Goal: Transaction & Acquisition: Subscribe to service/newsletter

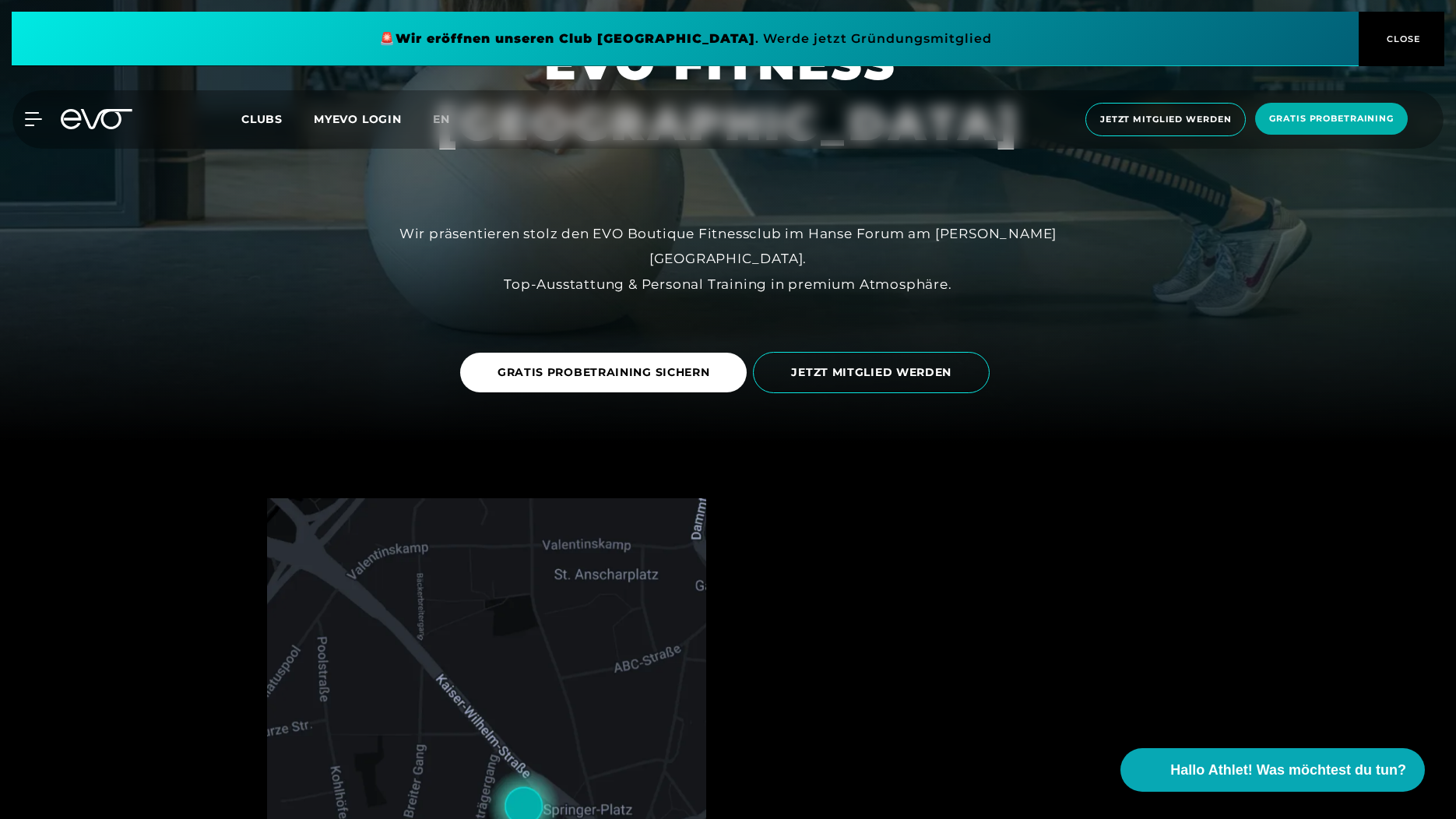
scroll to position [156, 0]
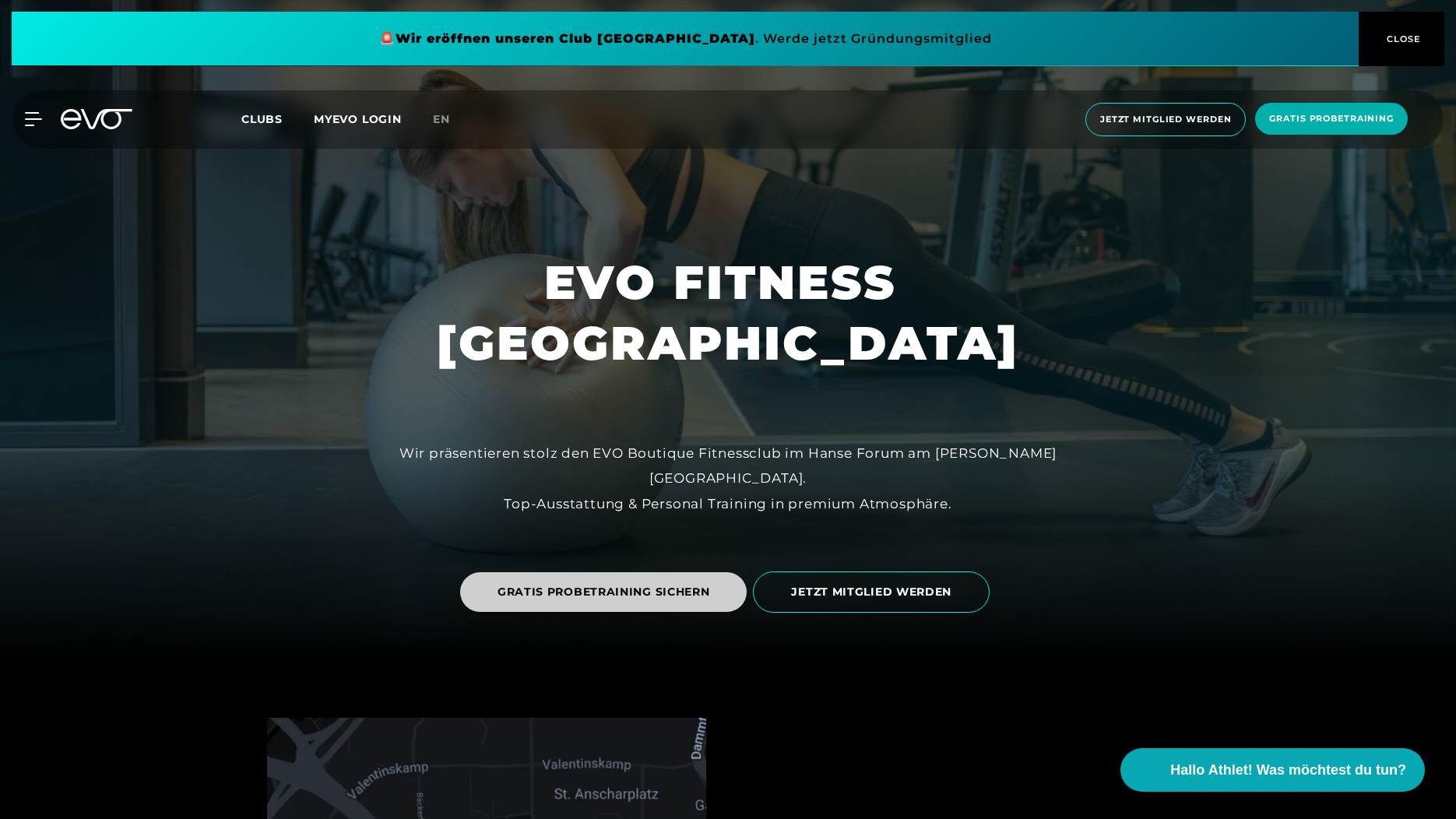
click at [682, 591] on span "GRATIS PROBETRAINING SICHERN" at bounding box center [603, 591] width 213 height 16
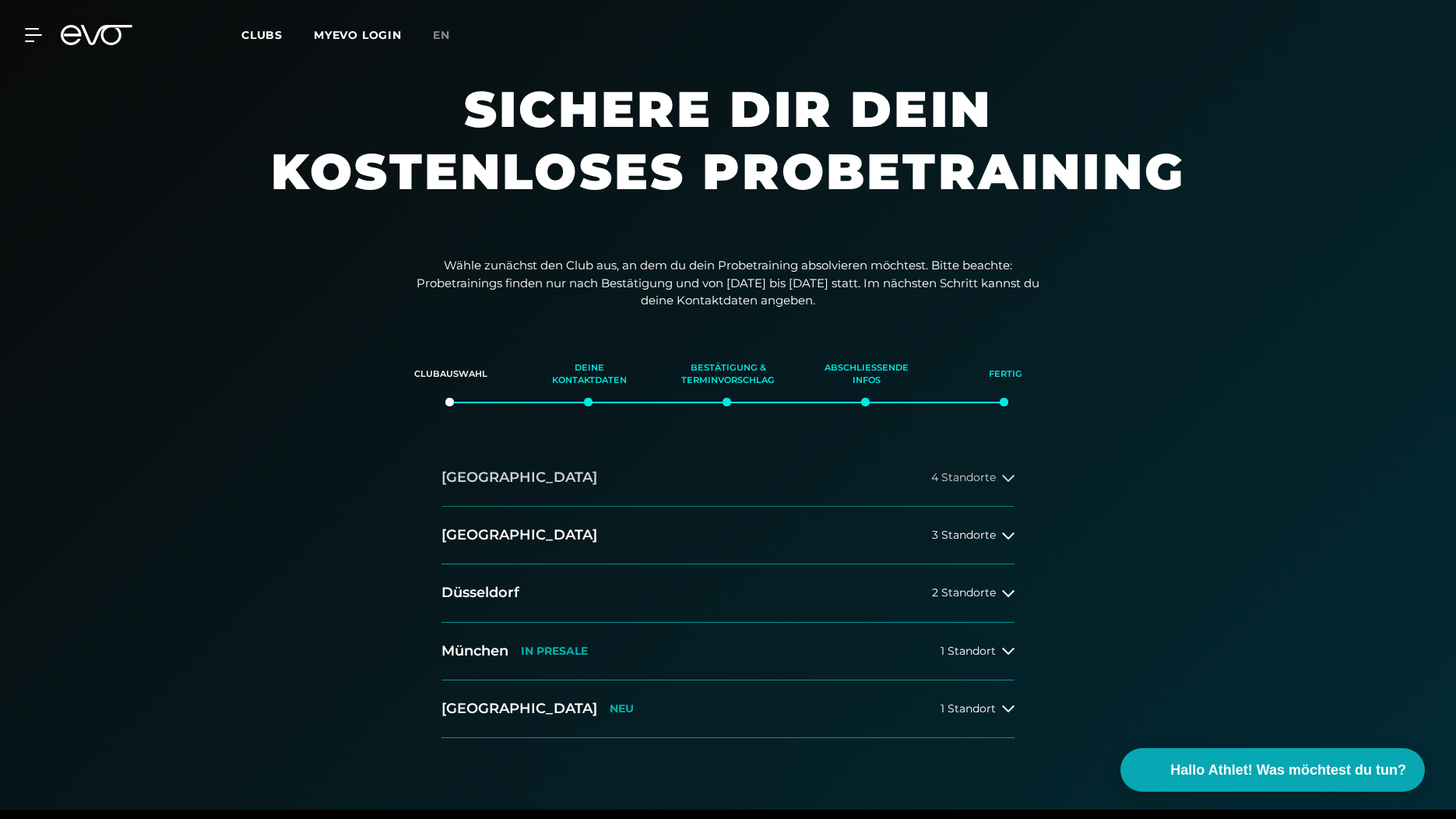
click at [964, 488] on button "[GEOGRAPHIC_DATA] 4 Standorte" at bounding box center [728, 478] width 573 height 58
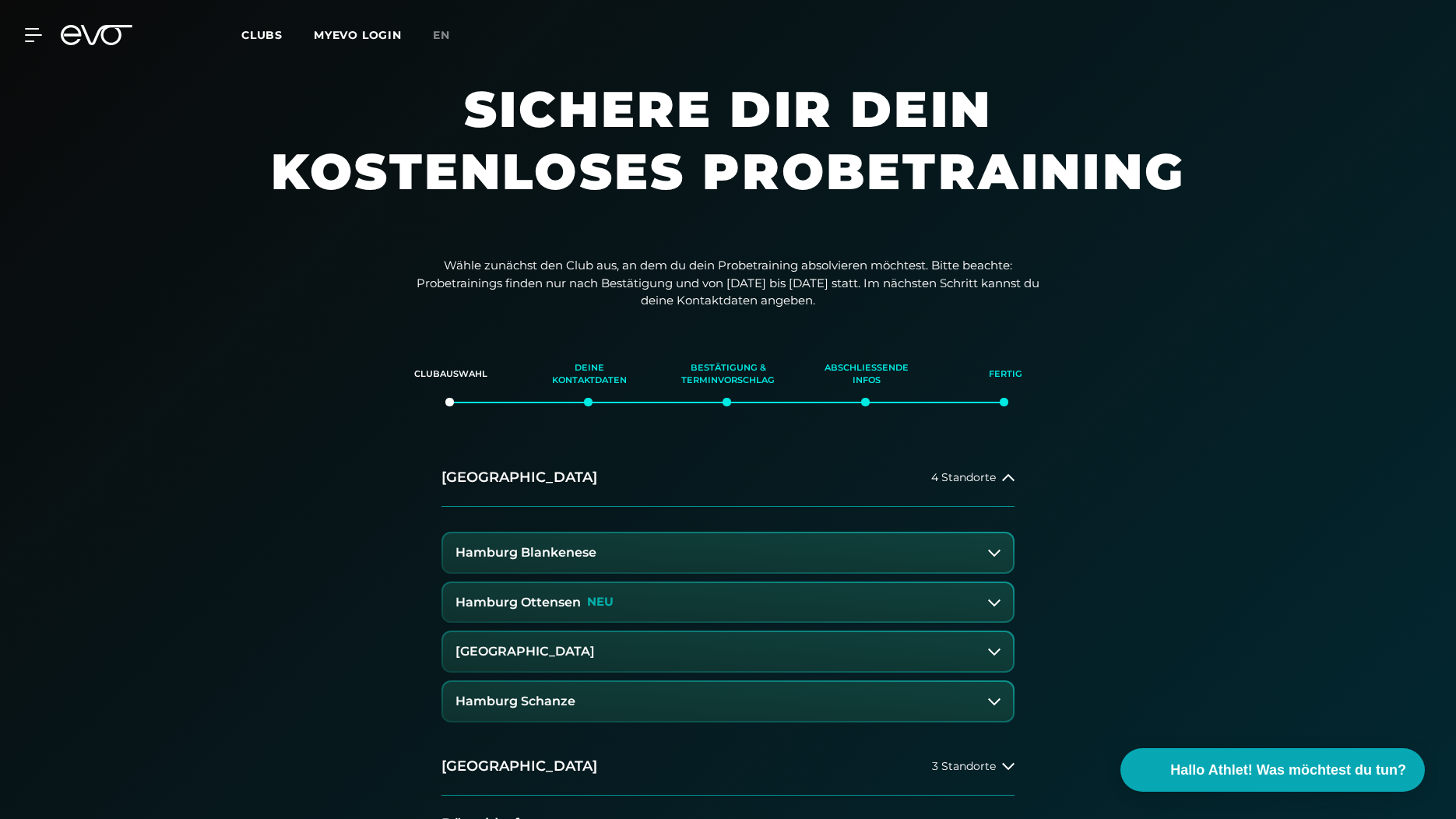
click at [682, 652] on button "[GEOGRAPHIC_DATA]" at bounding box center [728, 651] width 570 height 38
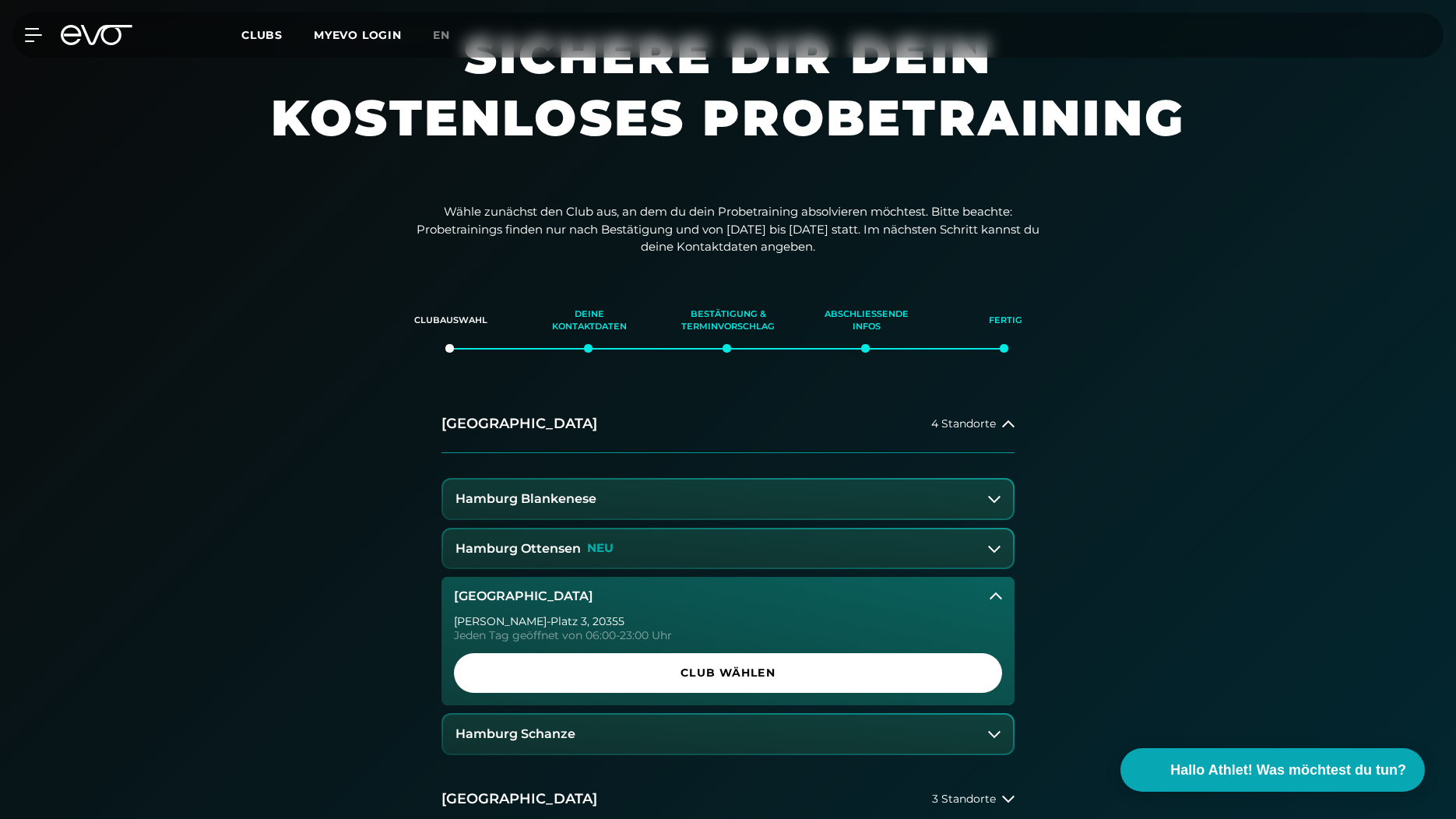
scroll to position [156, 0]
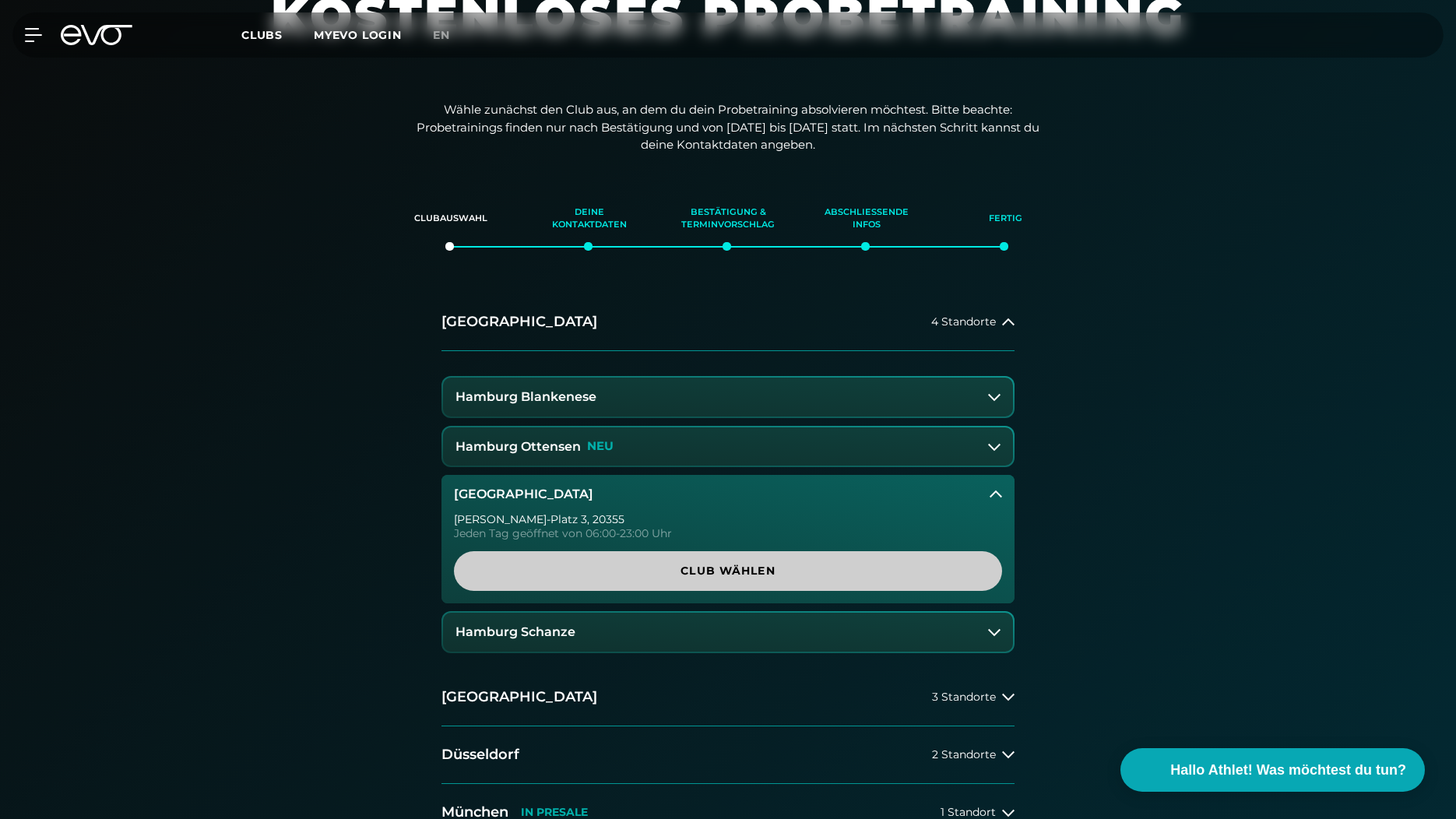
click at [702, 580] on span "Club wählen" at bounding box center [728, 570] width 548 height 39
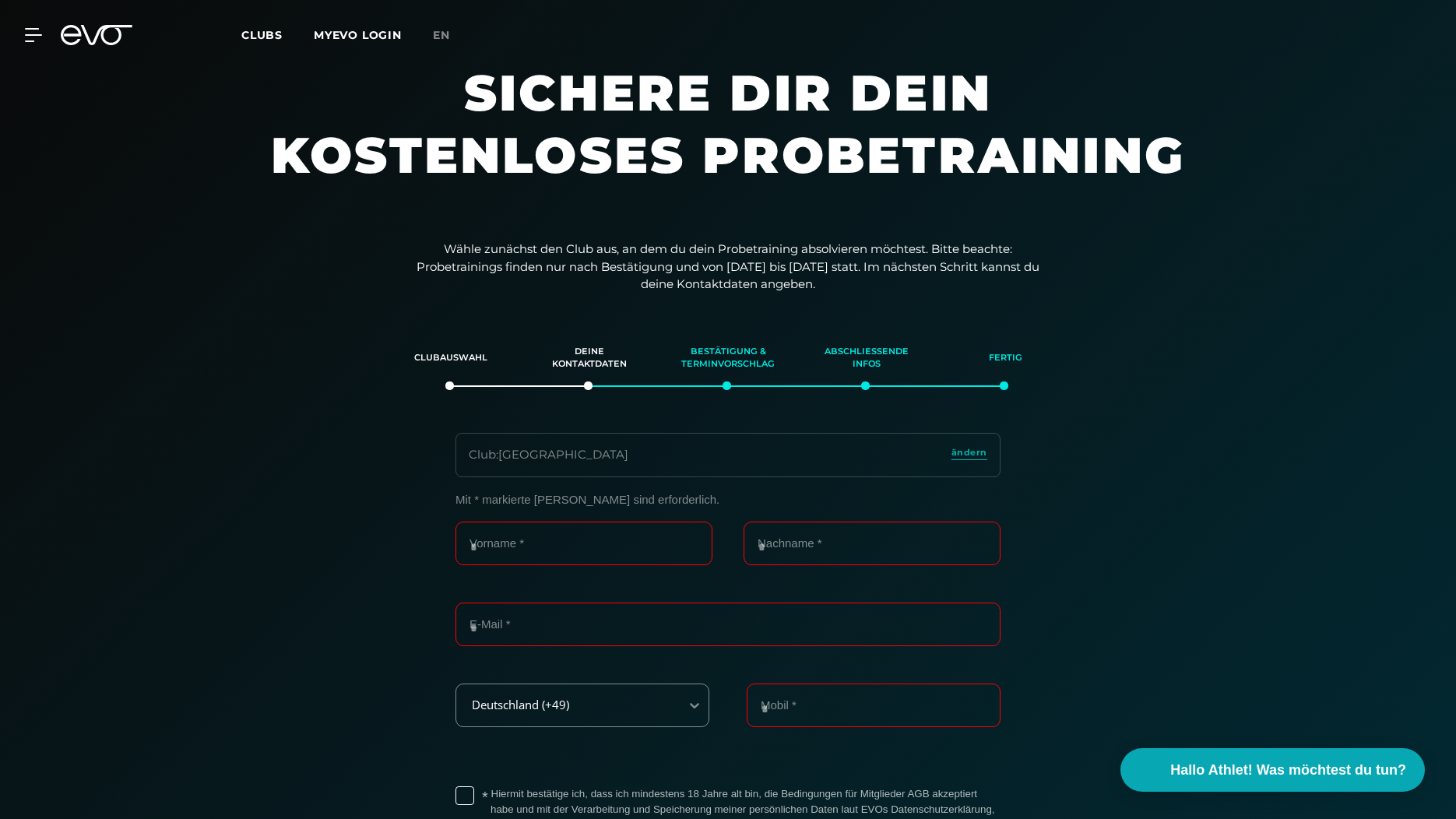
scroll to position [0, 0]
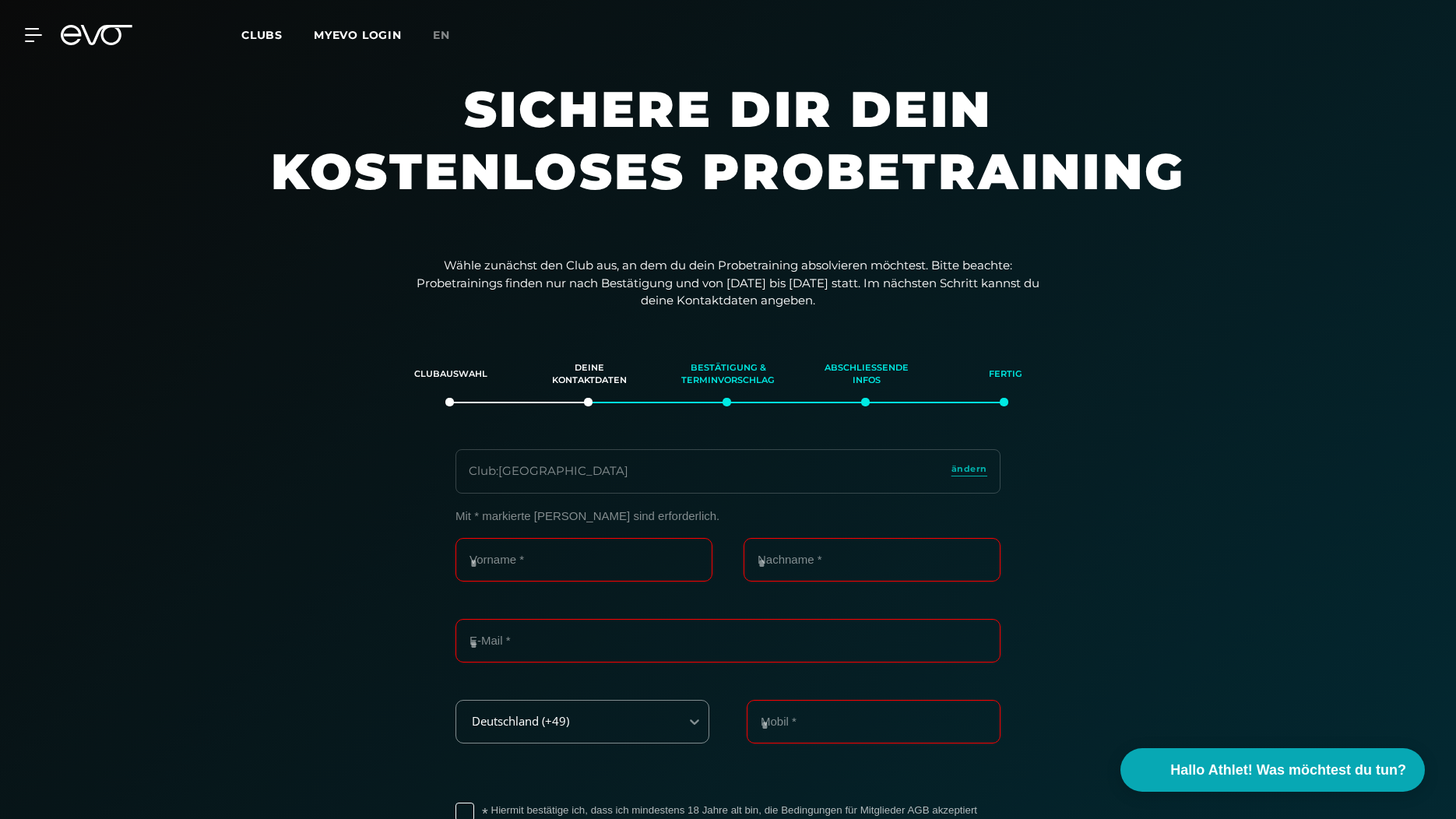
click at [250, 37] on span "Clubs" at bounding box center [262, 35] width 41 height 14
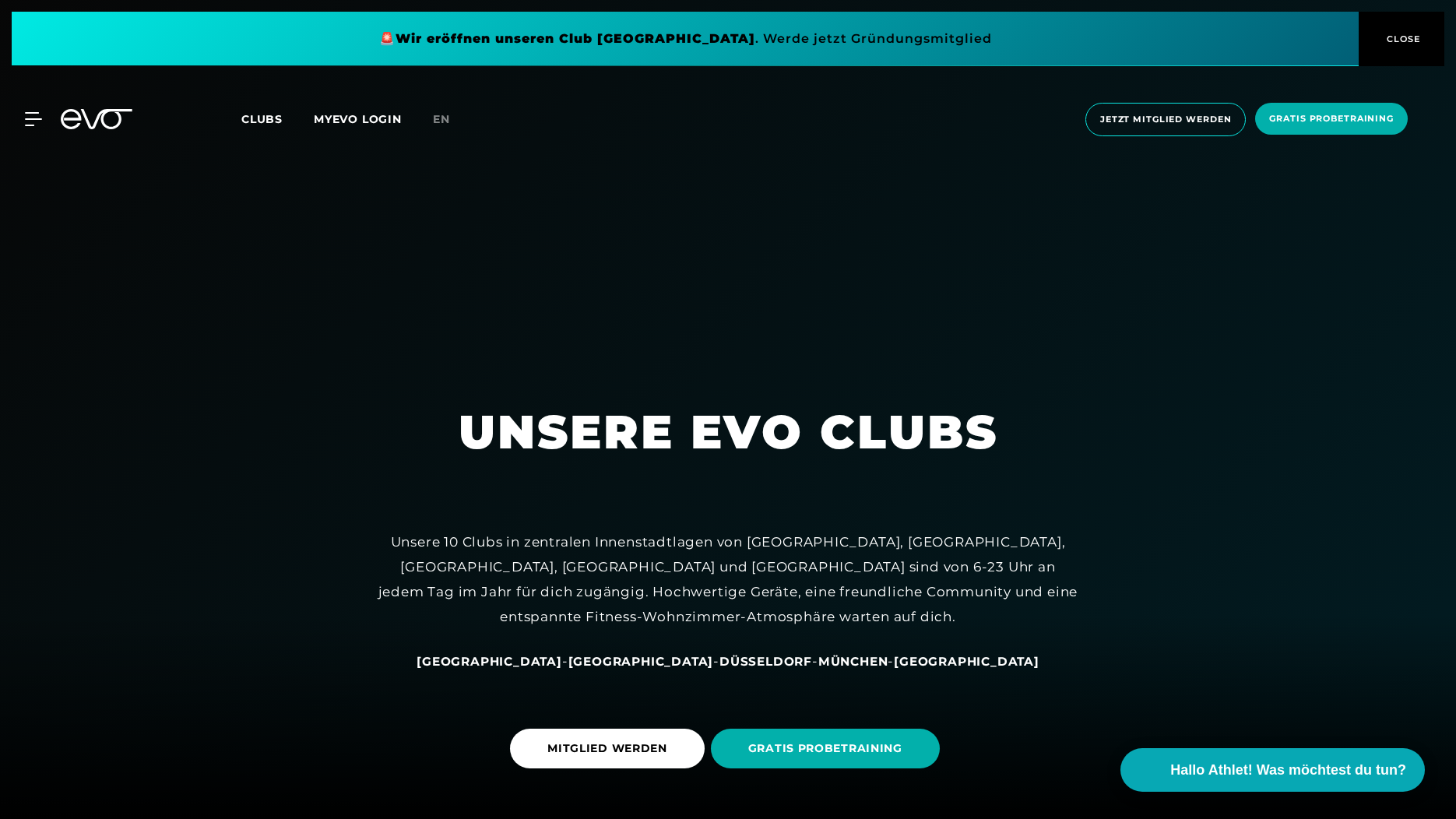
click at [1410, 39] on span "CLOSE" at bounding box center [1402, 38] width 38 height 14
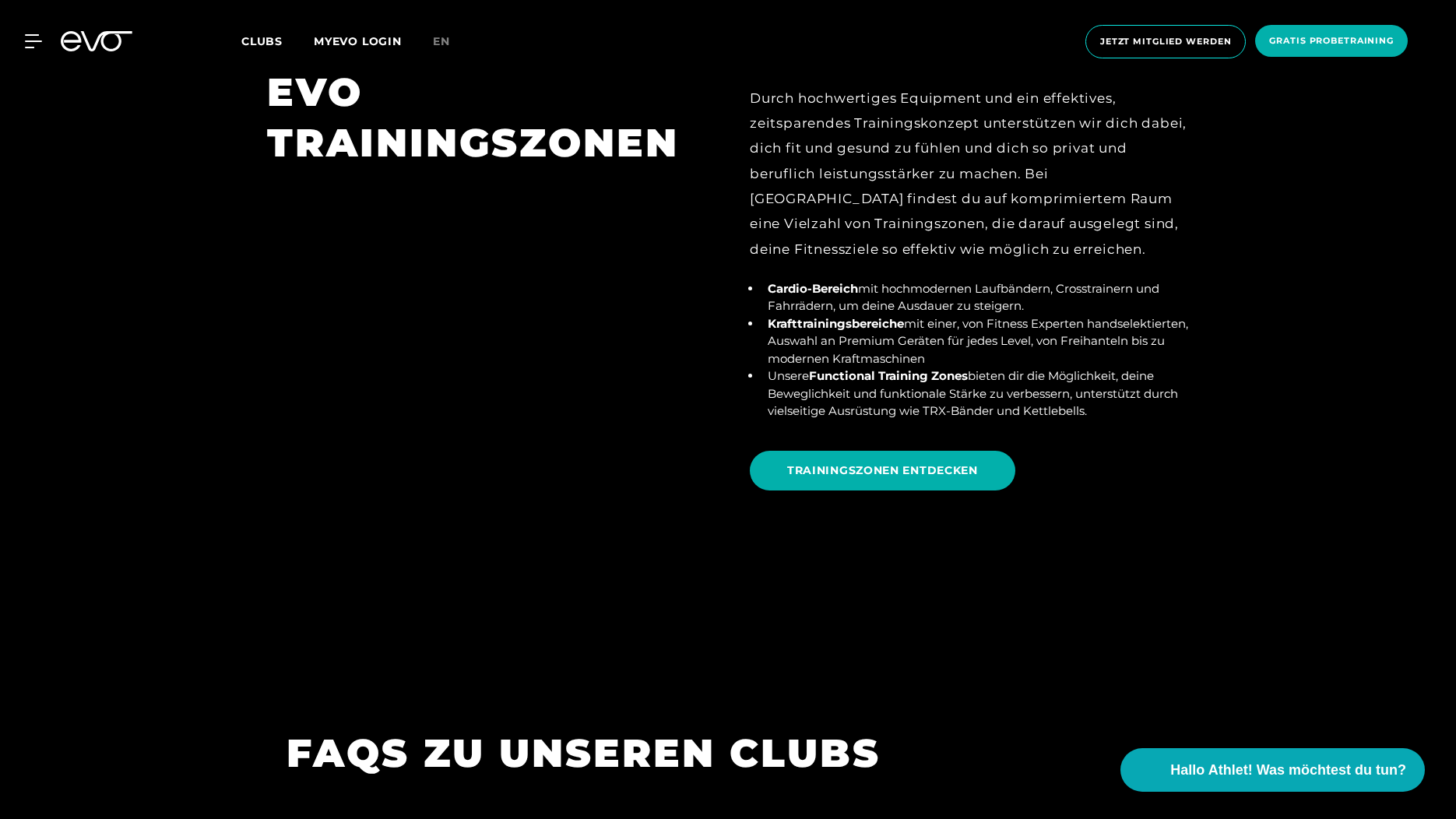
scroll to position [6226, 0]
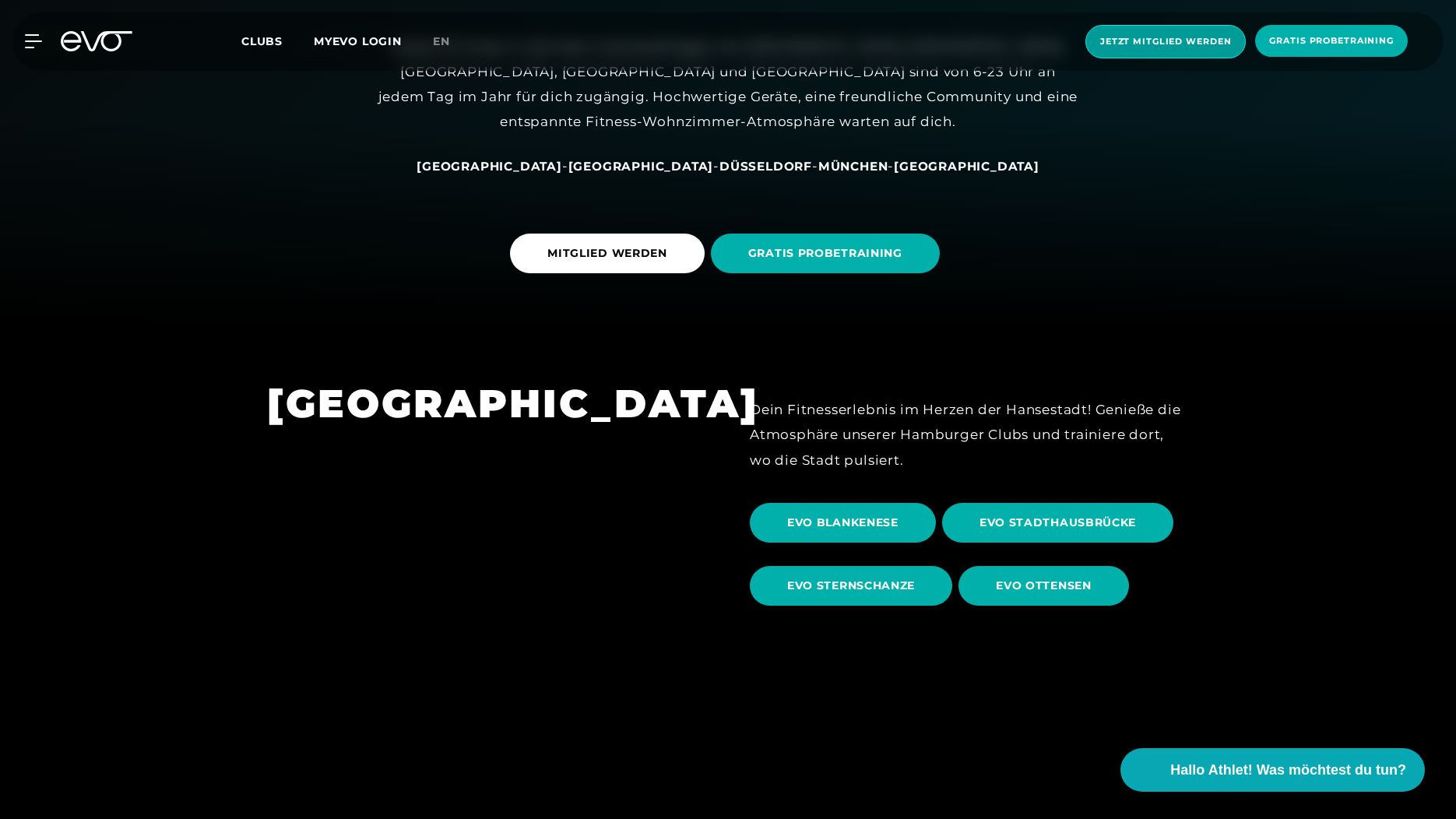
click at [1115, 37] on span "Jetzt Mitglied werden" at bounding box center [1166, 41] width 131 height 13
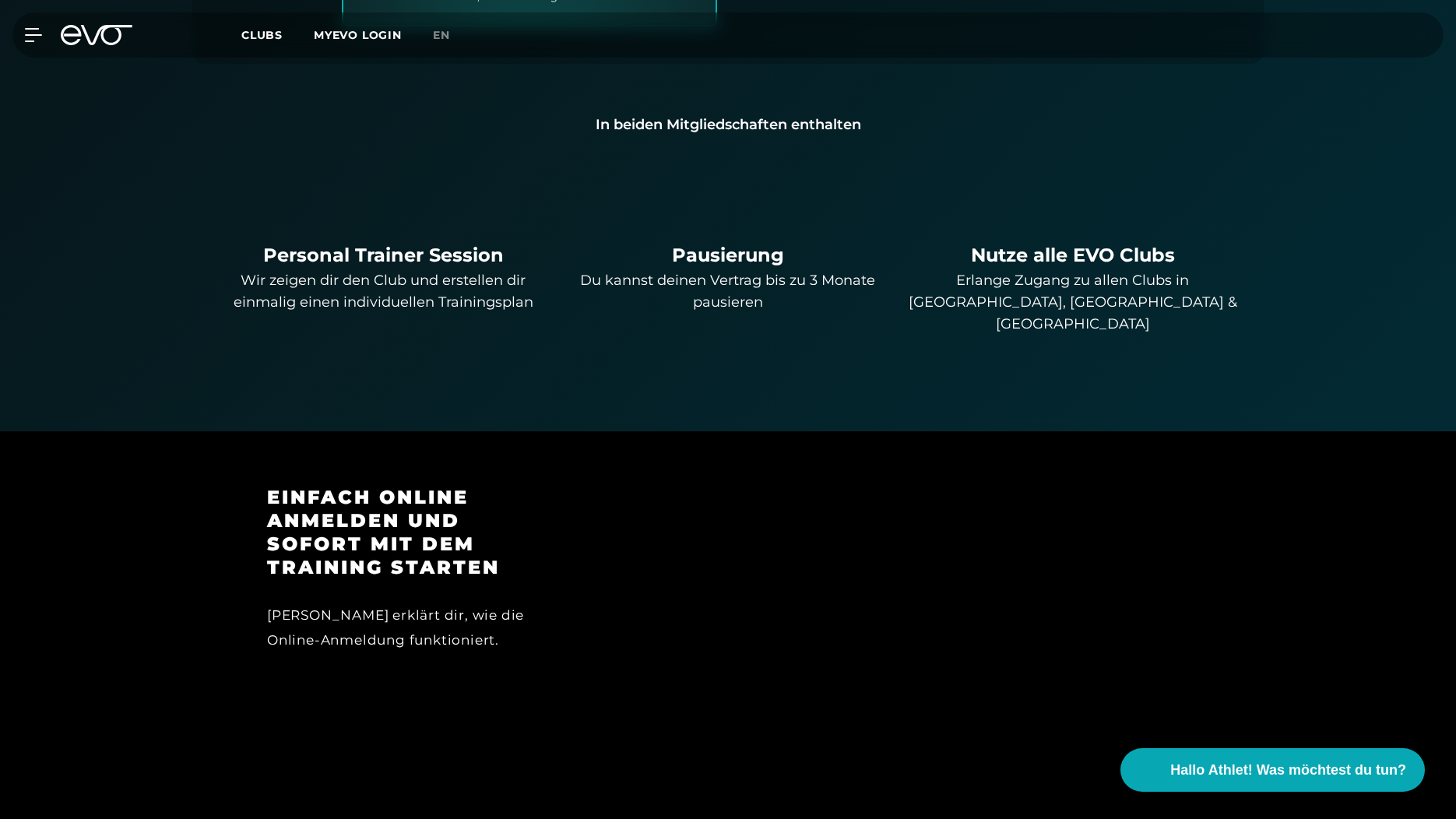
scroll to position [1045, 0]
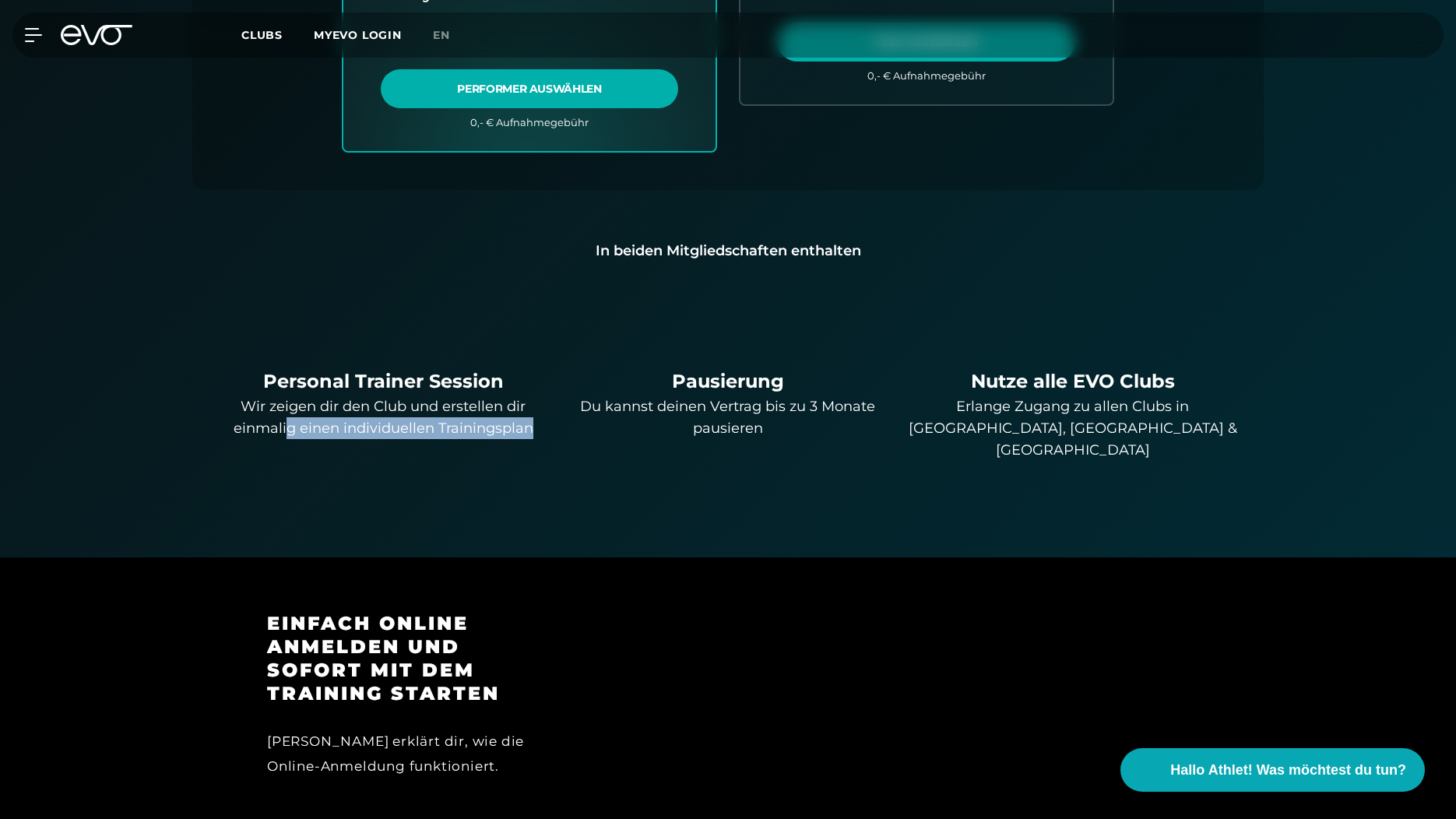
drag, startPoint x: 531, startPoint y: 429, endPoint x: 287, endPoint y: 417, distance: 244.3
click at [287, 417] on div "Wir zeigen dir den Club und erstellen dir einmalig einen individuellen Training…" at bounding box center [384, 416] width 333 height 43
drag, startPoint x: 287, startPoint y: 417, endPoint x: 449, endPoint y: 455, distance: 166.4
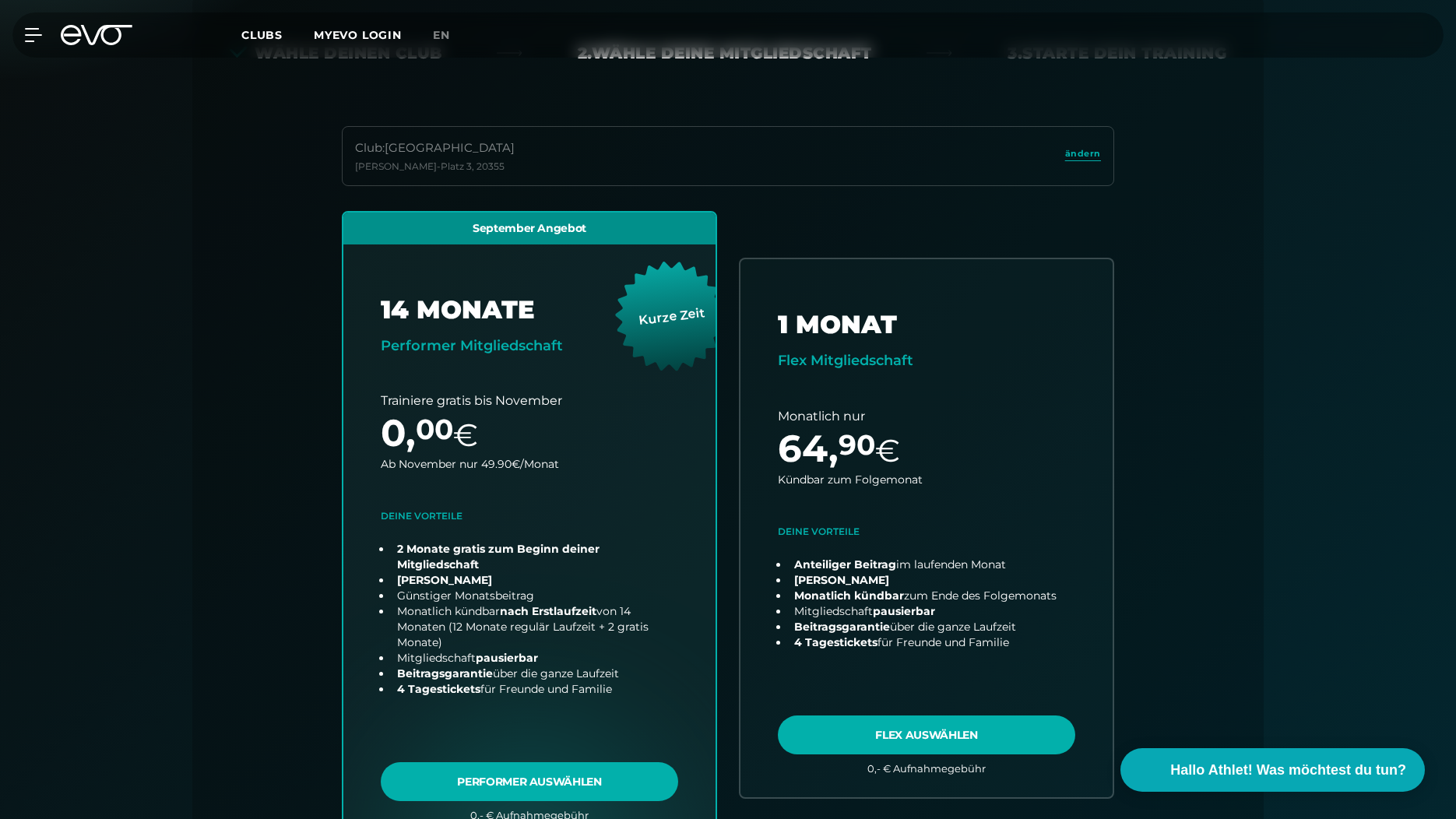
scroll to position [0, 0]
